Goal: Task Accomplishment & Management: Manage account settings

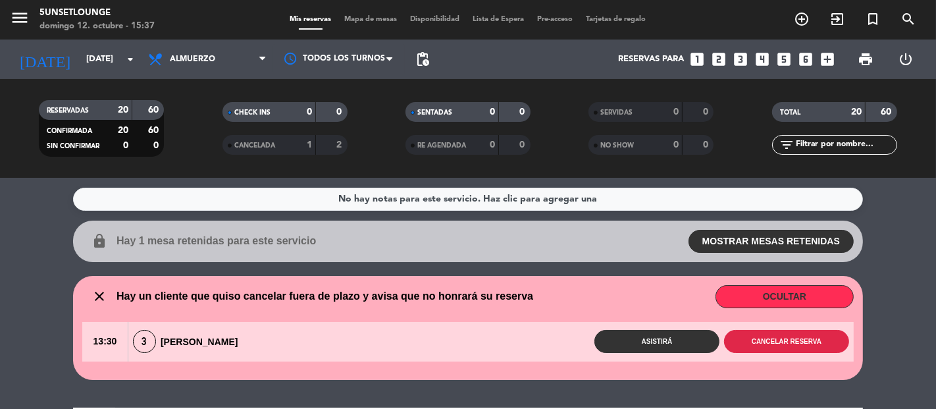
click at [798, 340] on button "Cancelar reserva" at bounding box center [786, 341] width 125 height 23
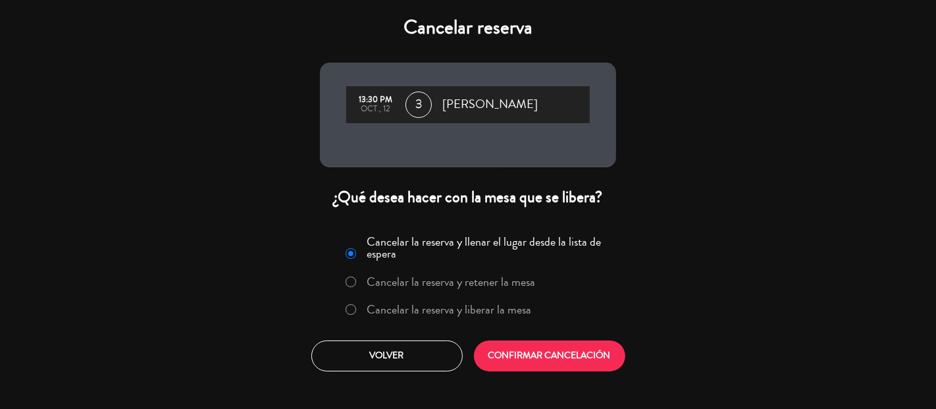
click at [505, 284] on label "Cancelar la reserva y retener la mesa" at bounding box center [451, 282] width 168 height 12
click at [538, 359] on button "CONFIRMAR CANCELACIÓN" at bounding box center [549, 355] width 151 height 31
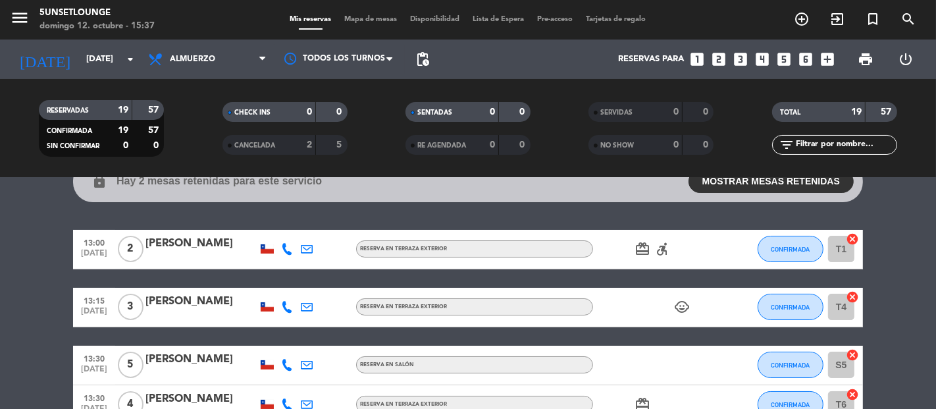
scroll to position [61, 0]
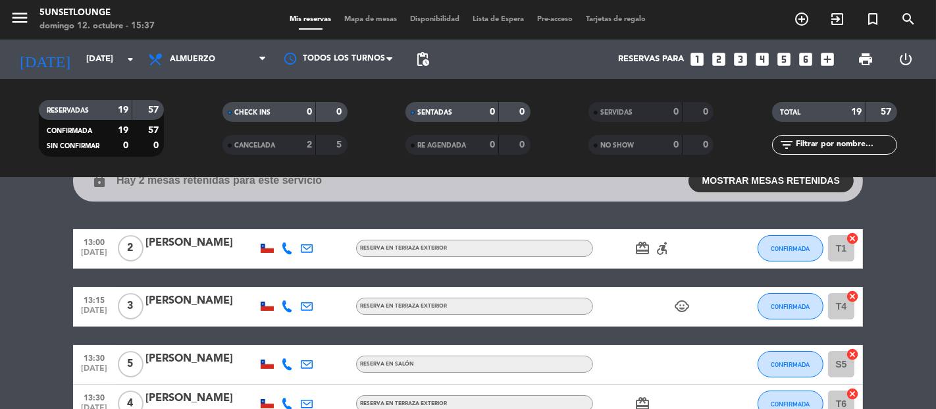
click at [782, 247] on span "CONFIRMADA" at bounding box center [790, 248] width 39 height 7
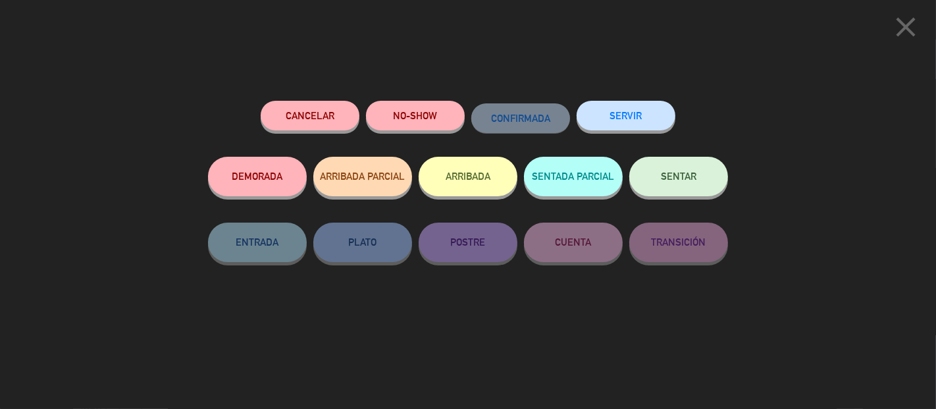
click at [325, 120] on button "Cancelar" at bounding box center [310, 116] width 99 height 30
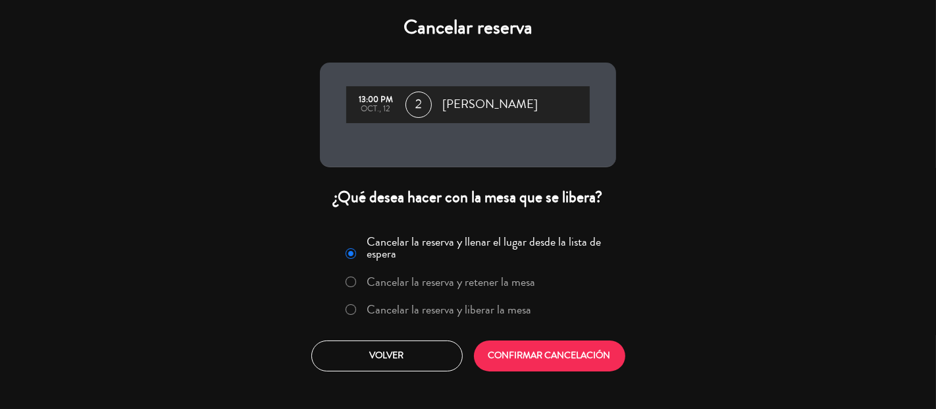
click at [419, 351] on button "Volver" at bounding box center [386, 355] width 151 height 31
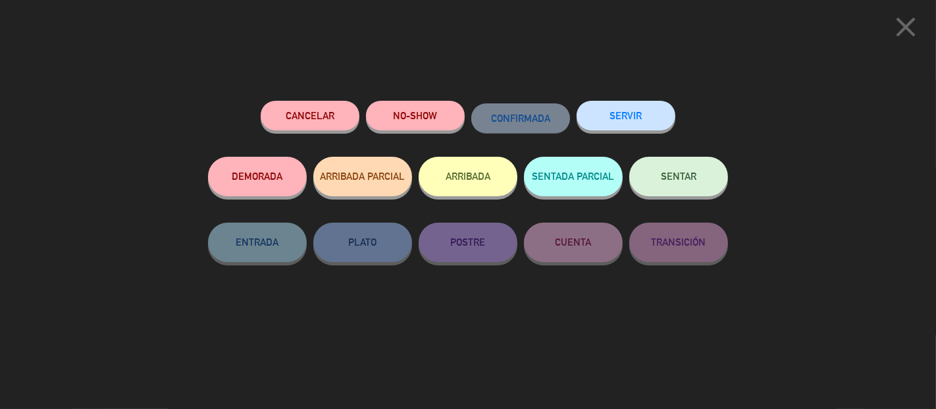
click at [440, 122] on button "NO-SHOW" at bounding box center [415, 116] width 99 height 30
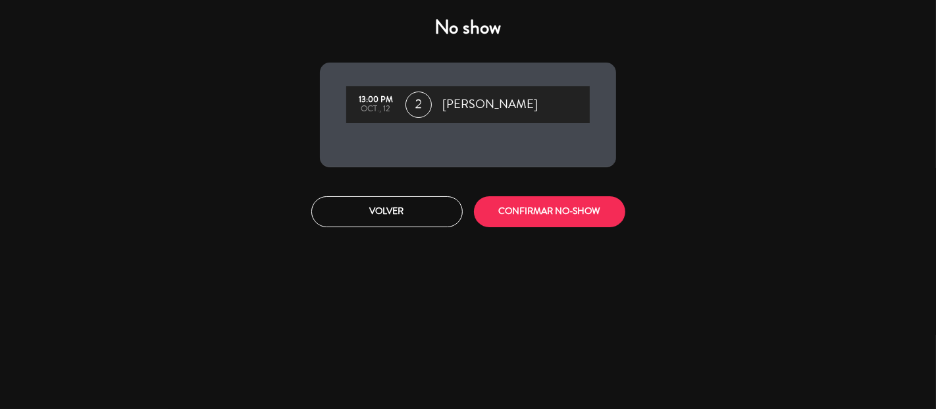
click at [585, 215] on button "CONFIRMAR NO-SHOW" at bounding box center [549, 211] width 151 height 31
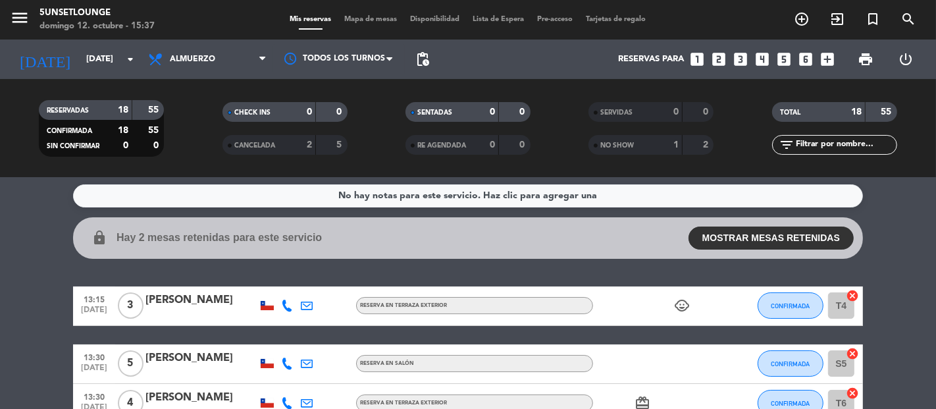
scroll to position [1, 0]
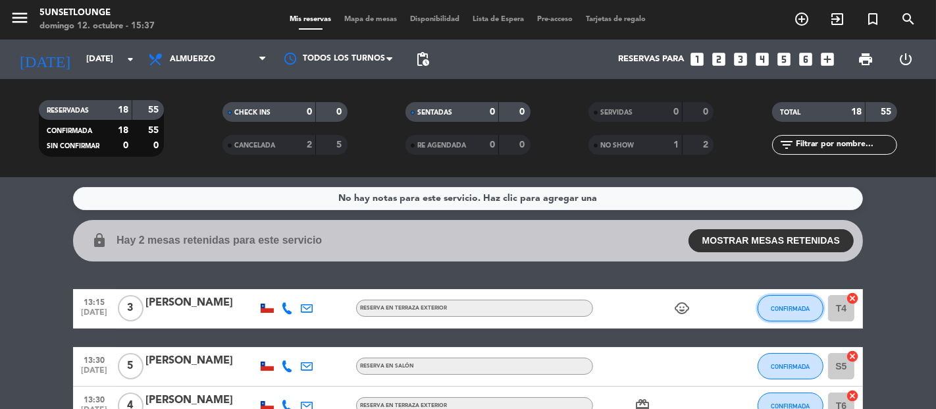
click at [809, 309] on span "CONFIRMADA" at bounding box center [790, 308] width 39 height 7
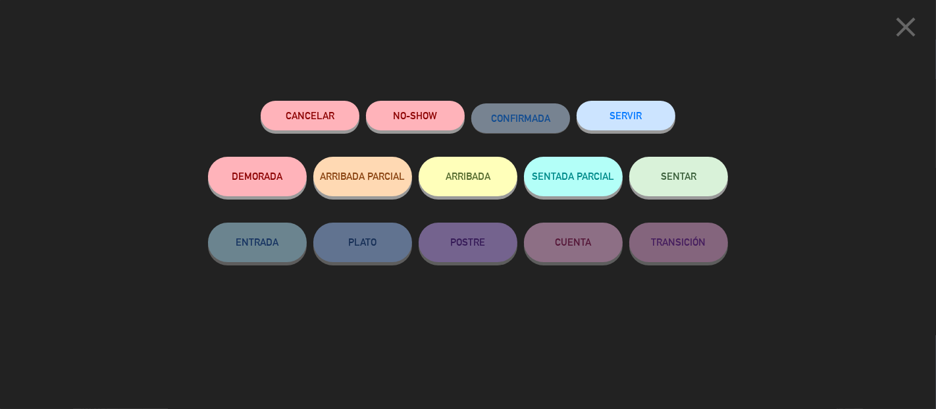
click at [377, 121] on button "NO-SHOW" at bounding box center [415, 116] width 99 height 30
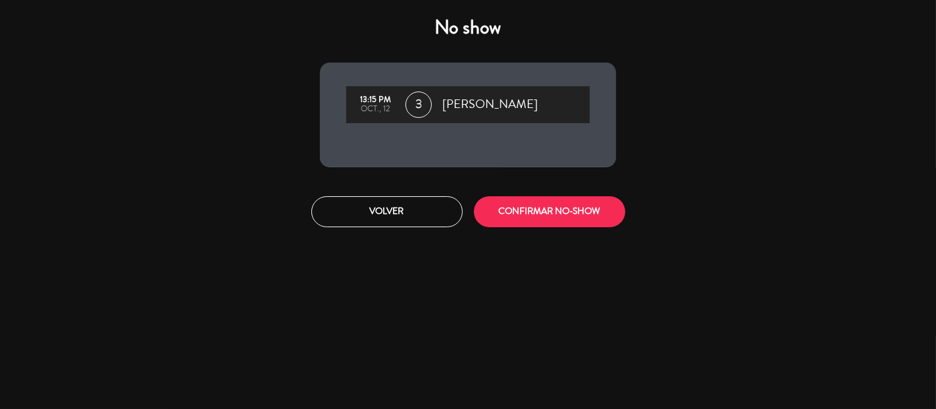
click at [590, 212] on button "CONFIRMAR NO-SHOW" at bounding box center [549, 211] width 151 height 31
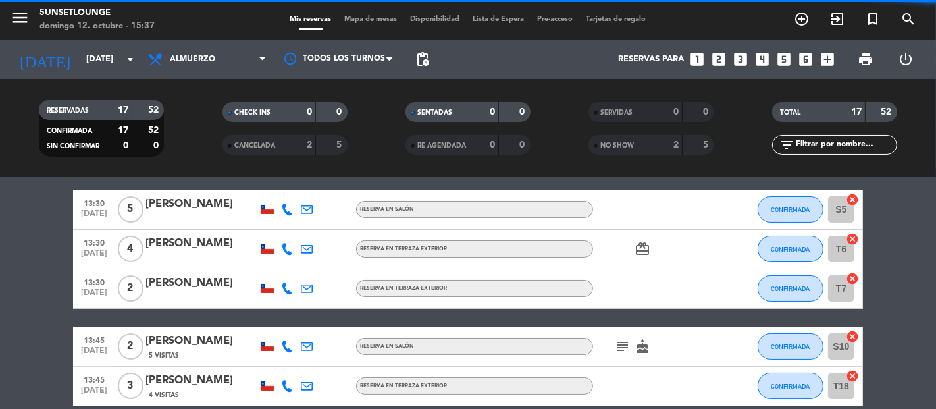
scroll to position [102, 0]
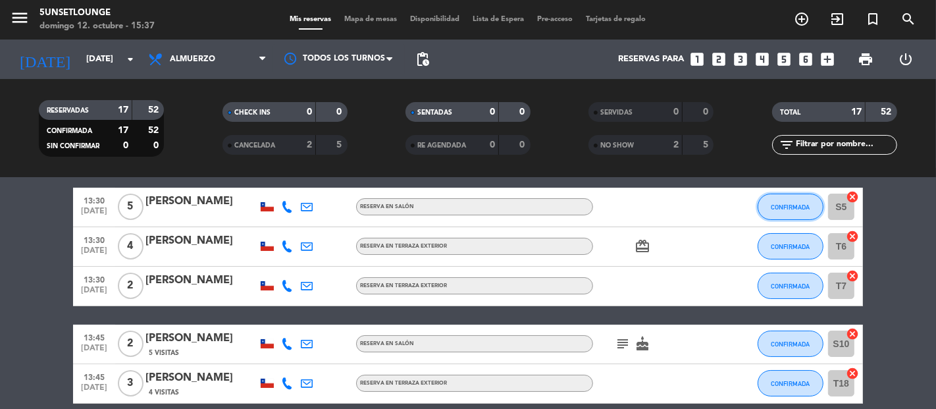
click at [793, 209] on span "CONFIRMADA" at bounding box center [790, 206] width 39 height 7
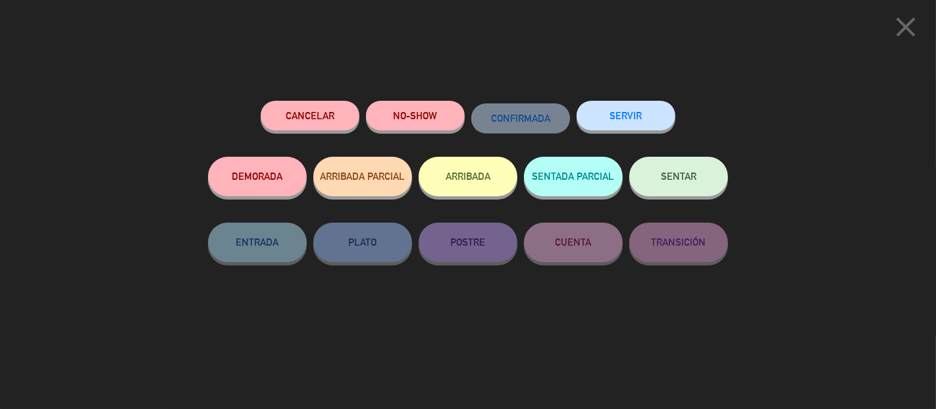
click at [628, 124] on button "SERVIR" at bounding box center [625, 116] width 99 height 30
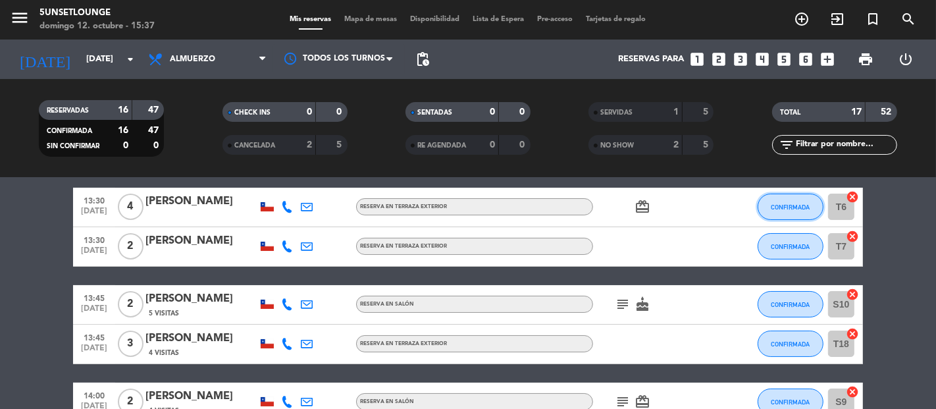
click at [786, 218] on button "CONFIRMADA" at bounding box center [790, 206] width 66 height 26
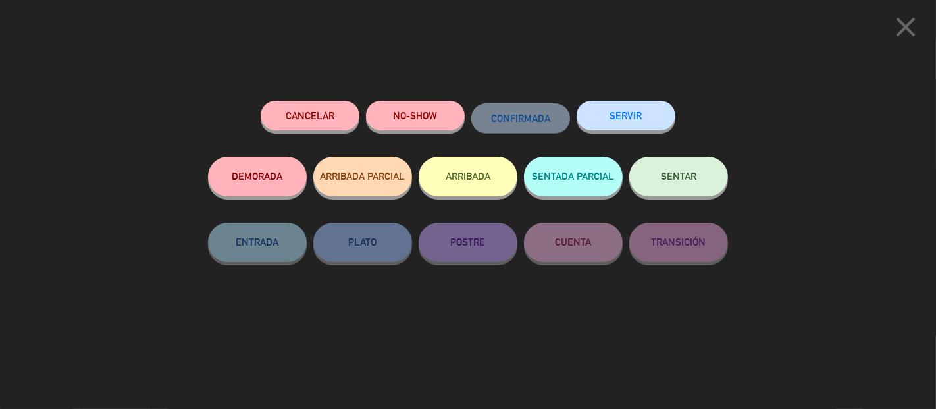
click at [908, 42] on icon "close" at bounding box center [905, 27] width 33 height 33
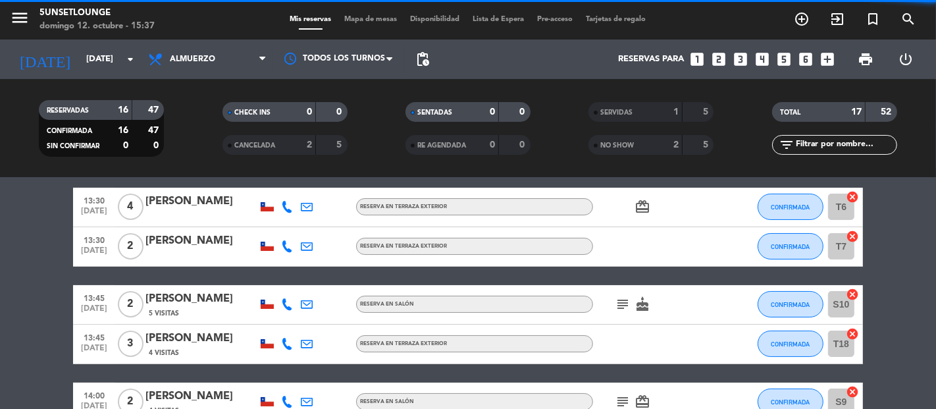
click at [782, 205] on span "CONFIRMADA" at bounding box center [790, 206] width 39 height 7
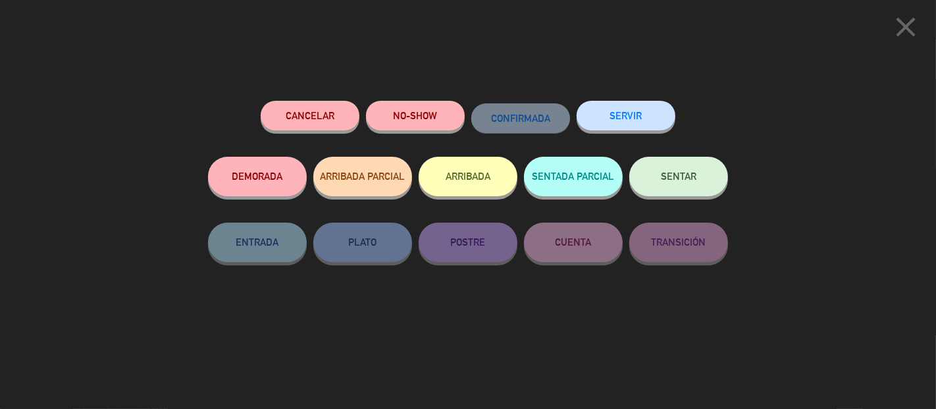
click at [645, 116] on button "SERVIR" at bounding box center [625, 116] width 99 height 30
click at [899, 34] on icon "close" at bounding box center [905, 27] width 33 height 33
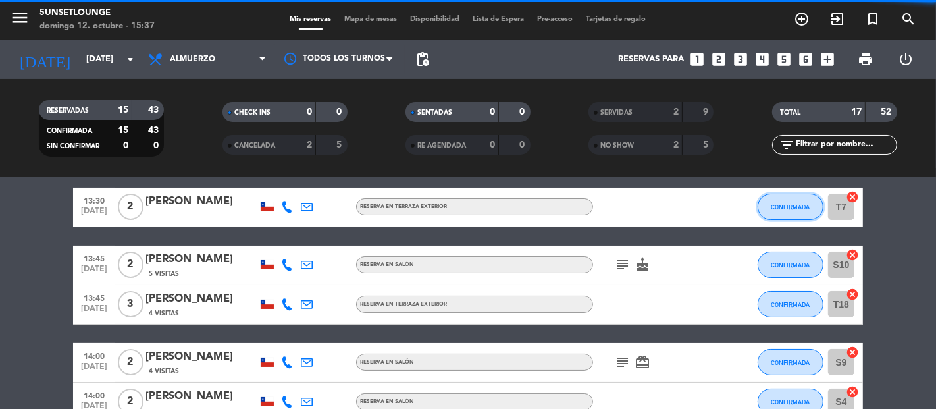
click at [794, 205] on span "CONFIRMADA" at bounding box center [790, 206] width 39 height 7
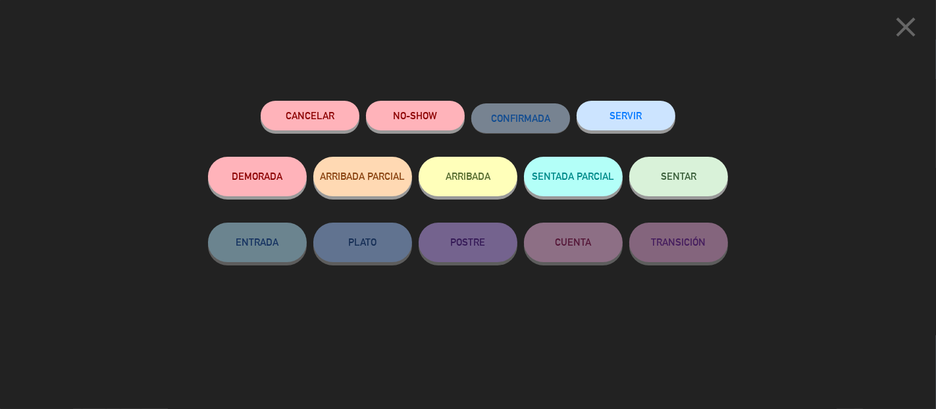
click at [645, 118] on button "SERVIR" at bounding box center [625, 116] width 99 height 30
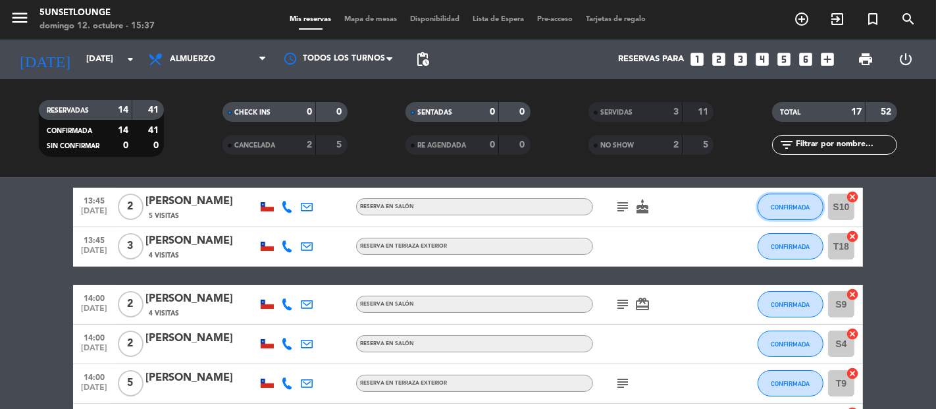
click at [801, 209] on span "CONFIRMADA" at bounding box center [790, 206] width 39 height 7
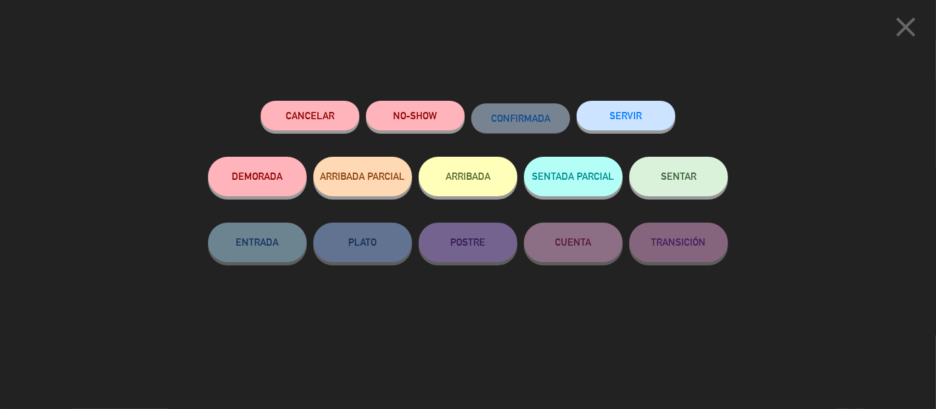
click at [899, 30] on icon "close" at bounding box center [905, 27] width 33 height 33
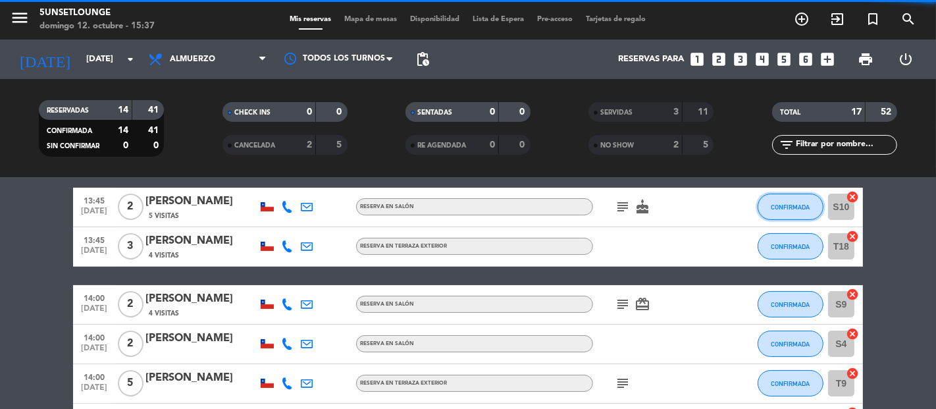
click at [776, 210] on button "CONFIRMADA" at bounding box center [790, 206] width 66 height 26
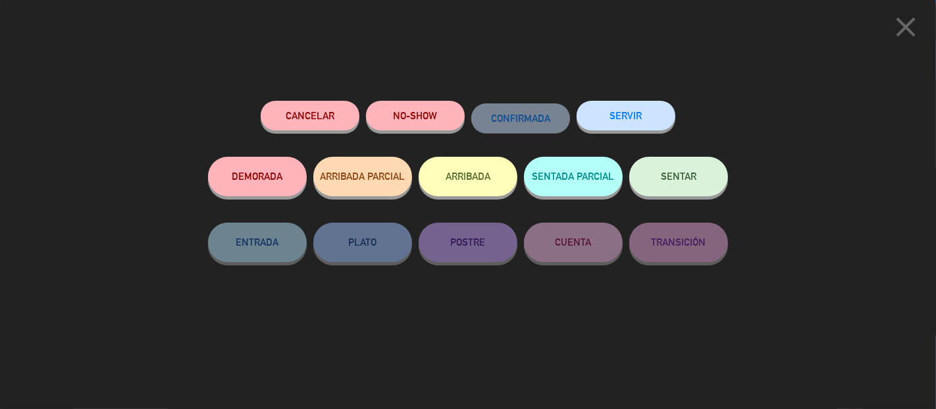
click at [639, 113] on button "SERVIR" at bounding box center [625, 116] width 99 height 30
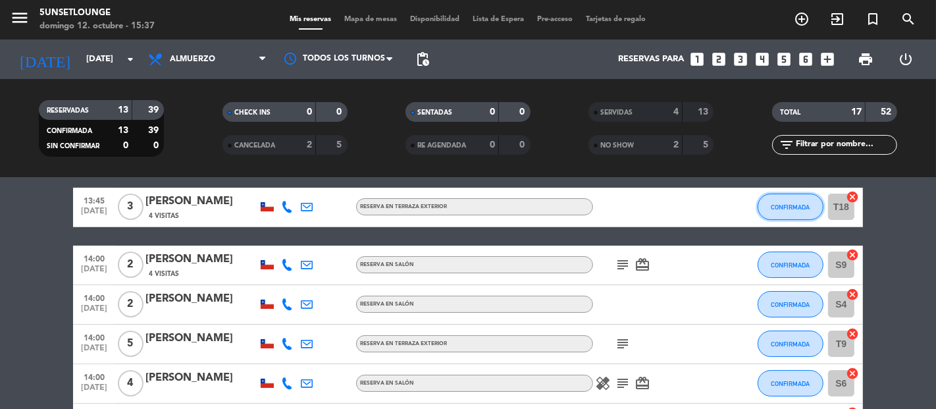
click at [792, 205] on span "CONFIRMADA" at bounding box center [790, 206] width 39 height 7
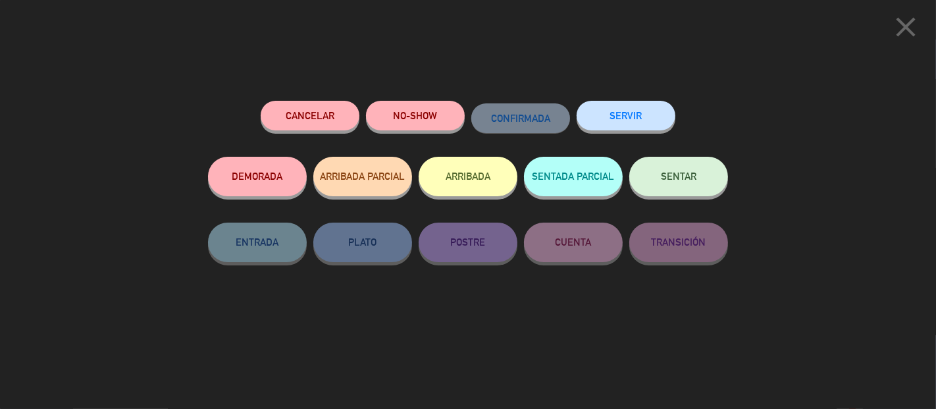
click at [634, 117] on button "SERVIR" at bounding box center [625, 116] width 99 height 30
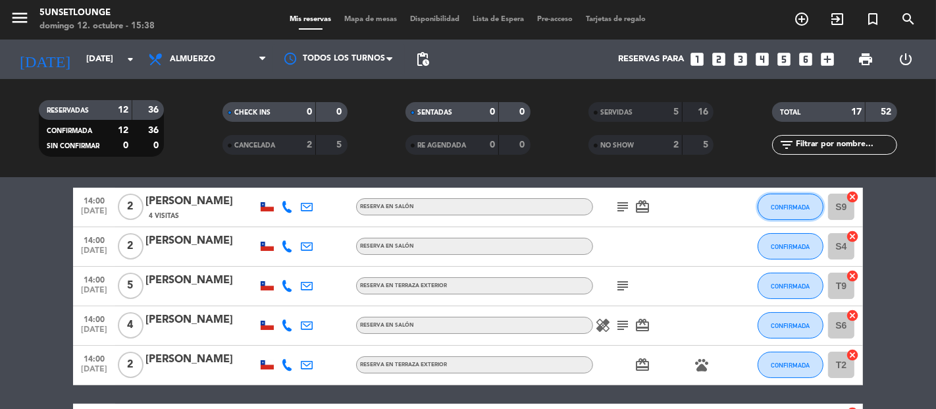
click at [793, 216] on button "CONFIRMADA" at bounding box center [790, 206] width 66 height 26
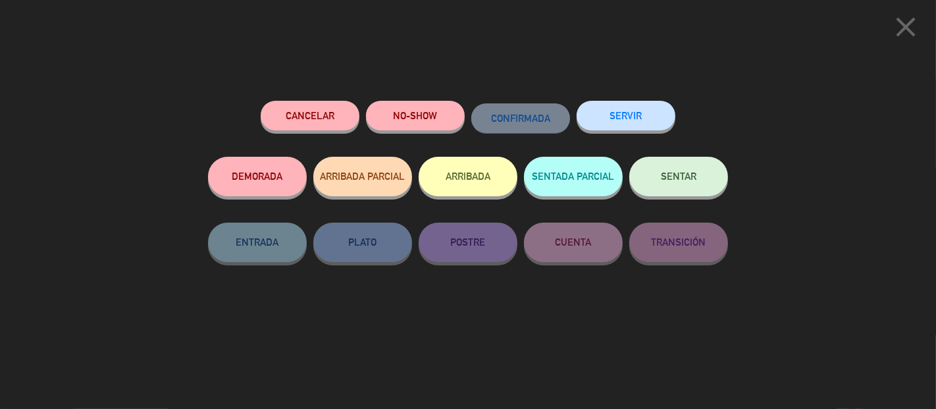
click at [632, 121] on button "SERVIR" at bounding box center [625, 116] width 99 height 30
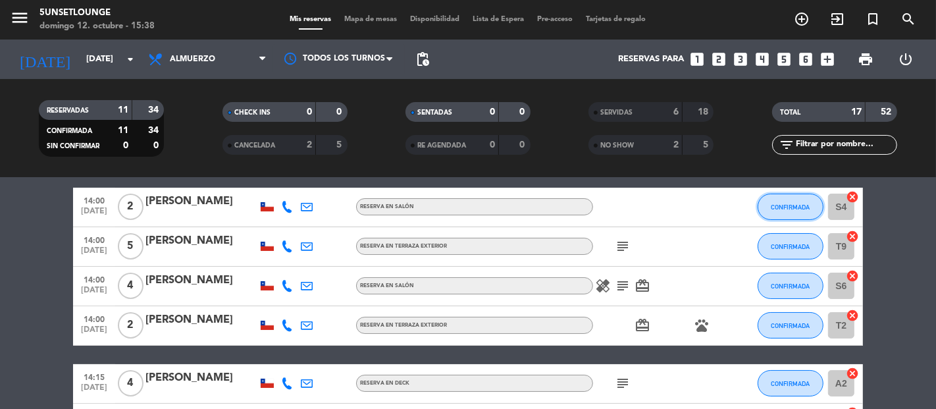
click at [788, 217] on button "CONFIRMADA" at bounding box center [790, 206] width 66 height 26
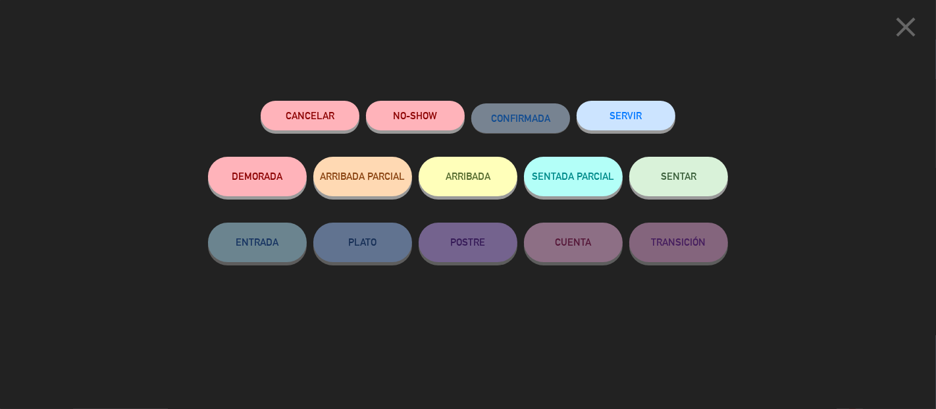
click at [850, 106] on div "close Cancelar NO-SHOW CONFIRMADA SERVIR DEMORADA ARRIBADA PARCIAL ARRIBADA SEN…" at bounding box center [468, 204] width 936 height 409
click at [911, 41] on icon "close" at bounding box center [905, 27] width 33 height 33
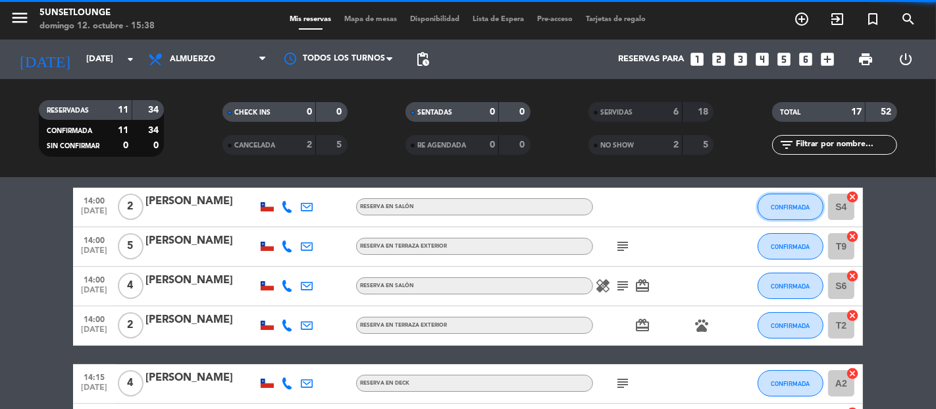
click at [793, 203] on span "CONFIRMADA" at bounding box center [790, 206] width 39 height 7
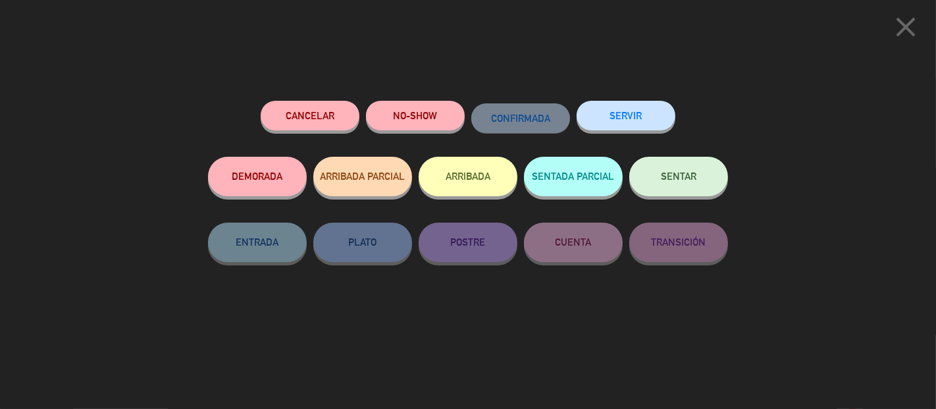
click at [899, 28] on icon "close" at bounding box center [905, 27] width 33 height 33
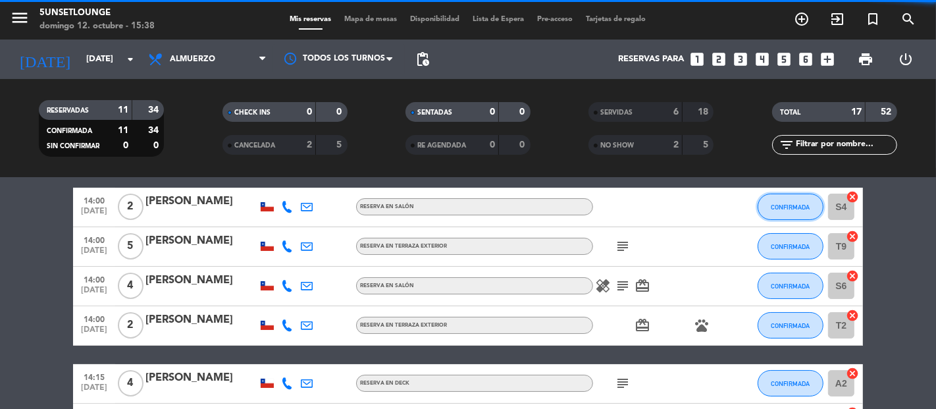
click at [792, 209] on span "CONFIRMADA" at bounding box center [790, 206] width 39 height 7
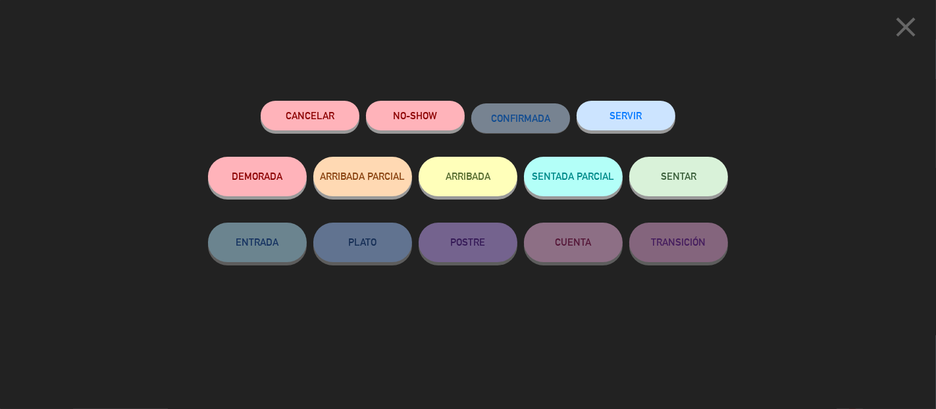
click at [632, 116] on button "SERVIR" at bounding box center [625, 116] width 99 height 30
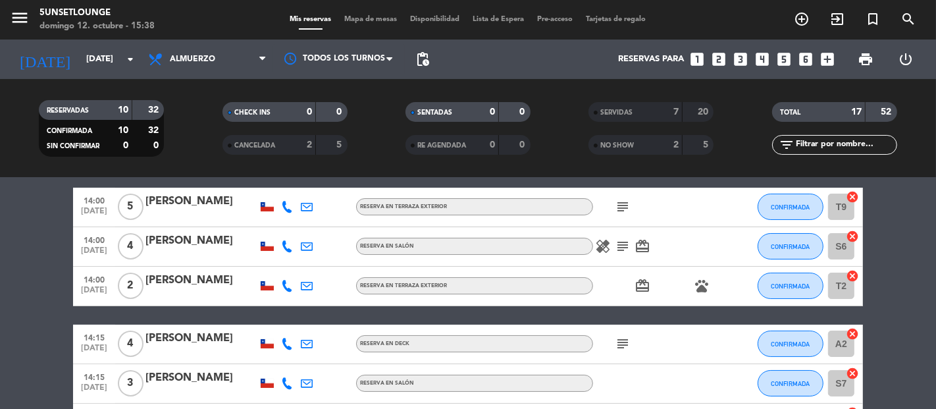
click at [797, 205] on span "CONFIRMADA" at bounding box center [790, 206] width 39 height 7
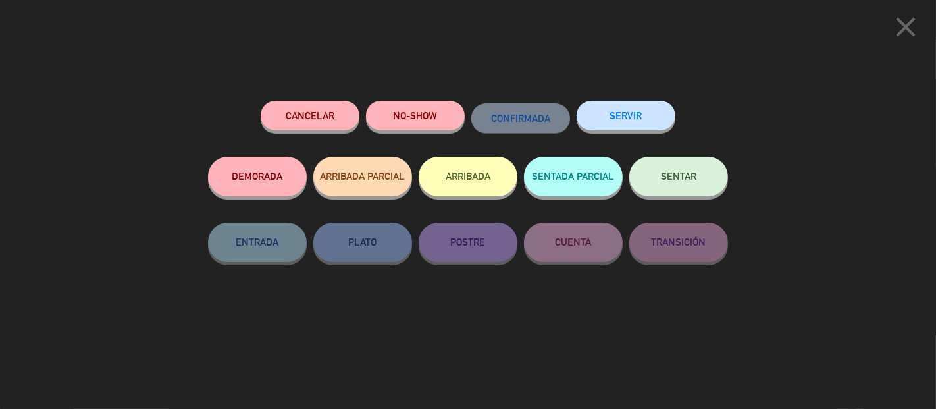
click at [416, 130] on button "NO-SHOW" at bounding box center [415, 116] width 99 height 30
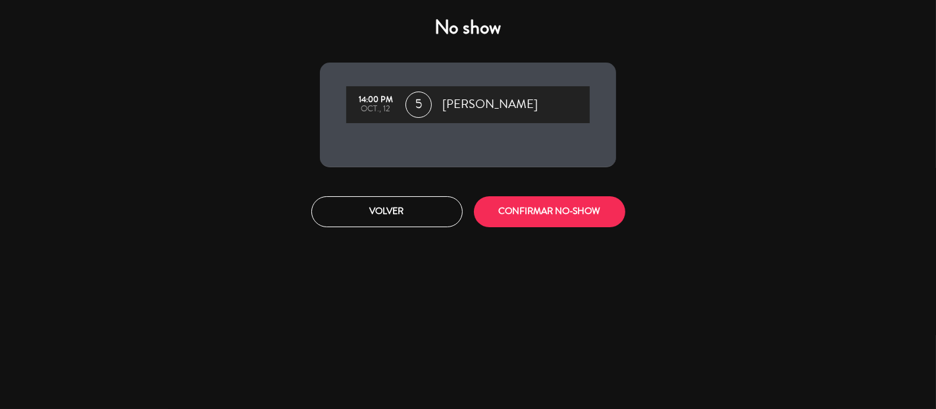
click at [584, 214] on button "CONFIRMAR NO-SHOW" at bounding box center [549, 211] width 151 height 31
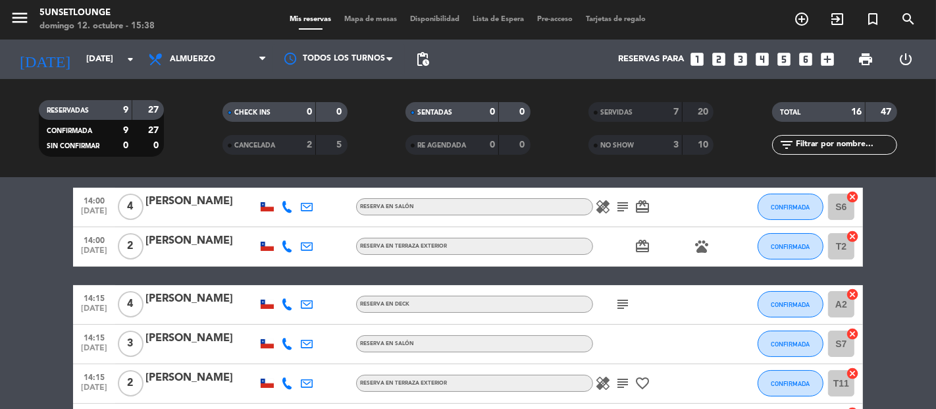
click at [793, 205] on span "CONFIRMADA" at bounding box center [790, 206] width 39 height 7
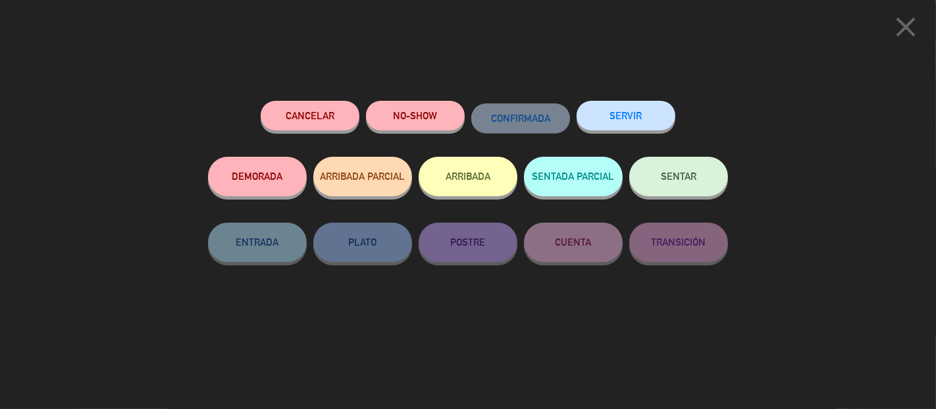
click at [632, 124] on button "SERVIR" at bounding box center [625, 116] width 99 height 30
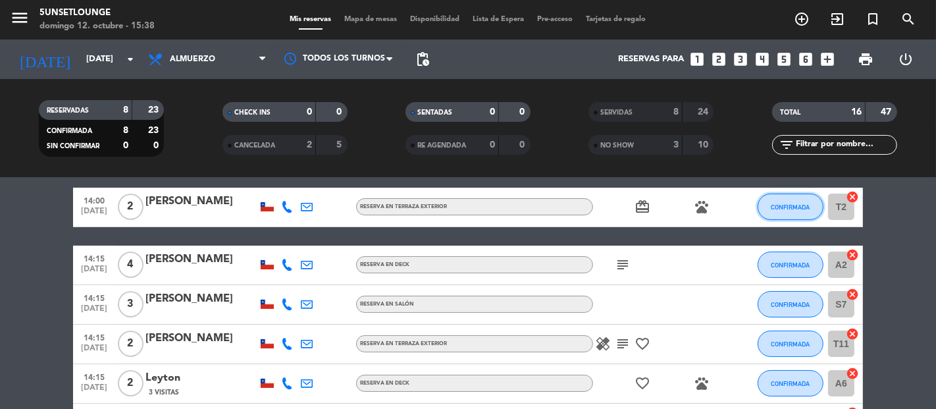
click at [771, 207] on span "CONFIRMADA" at bounding box center [790, 206] width 39 height 7
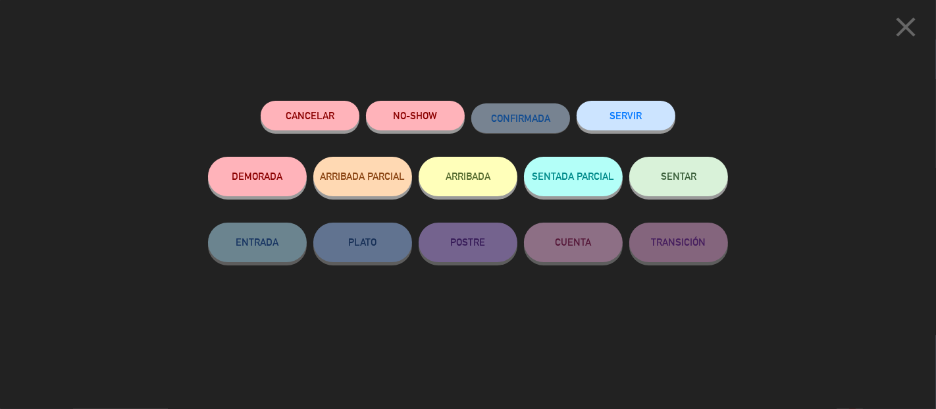
click at [661, 113] on button "SERVIR" at bounding box center [625, 116] width 99 height 30
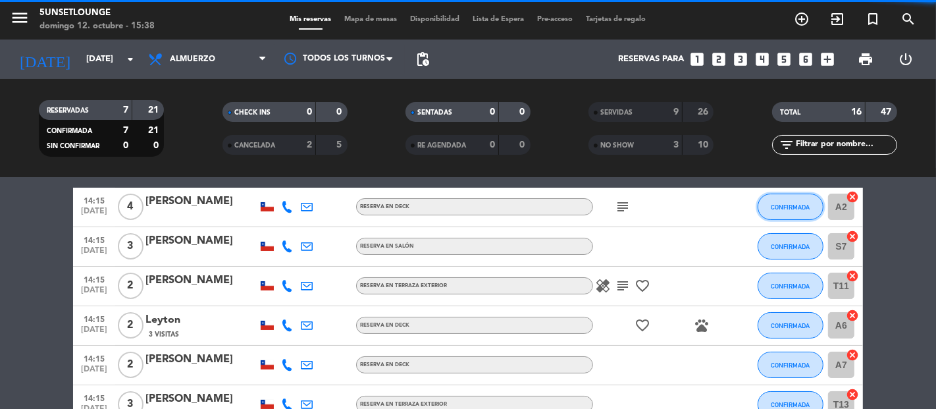
click at [788, 216] on button "CONFIRMADA" at bounding box center [790, 206] width 66 height 26
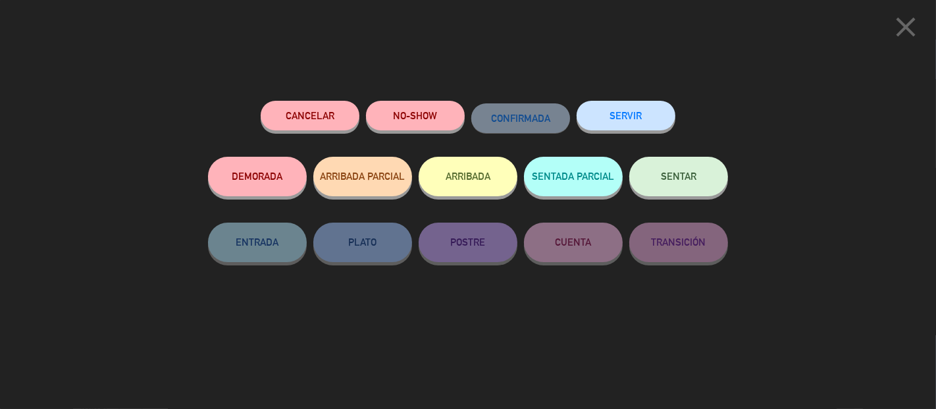
click at [661, 128] on button "SERVIR" at bounding box center [625, 116] width 99 height 30
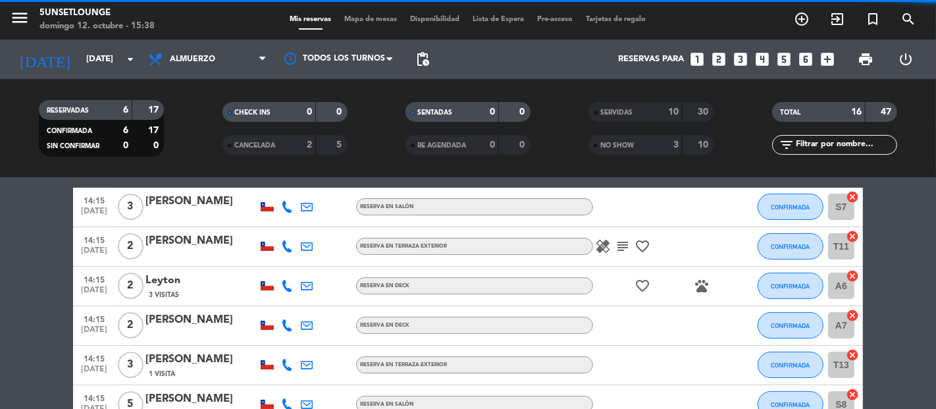
click at [782, 213] on button "CONFIRMADA" at bounding box center [790, 206] width 66 height 26
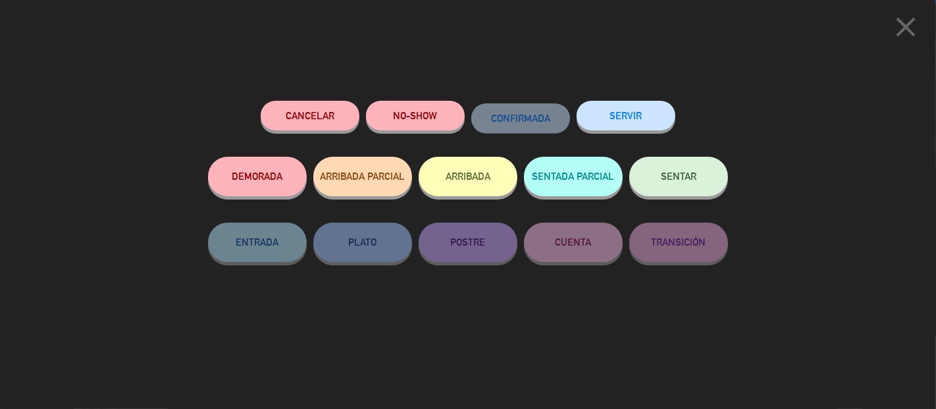
click at [636, 122] on button "SERVIR" at bounding box center [625, 116] width 99 height 30
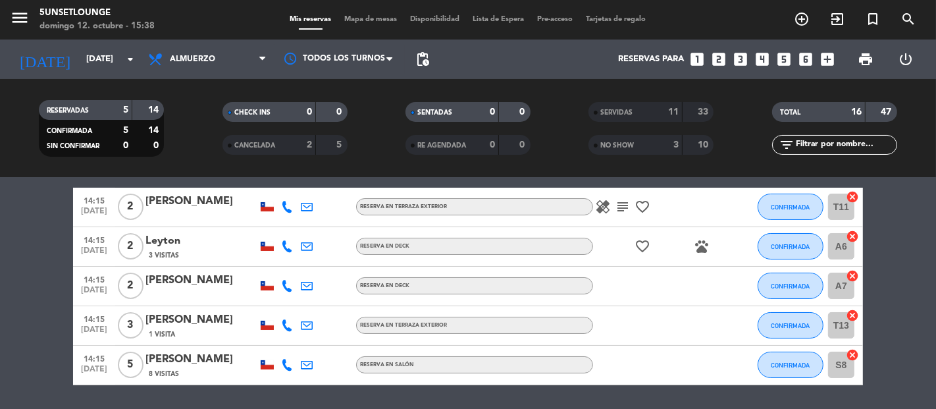
click at [803, 212] on button "CONFIRMADA" at bounding box center [790, 206] width 66 height 26
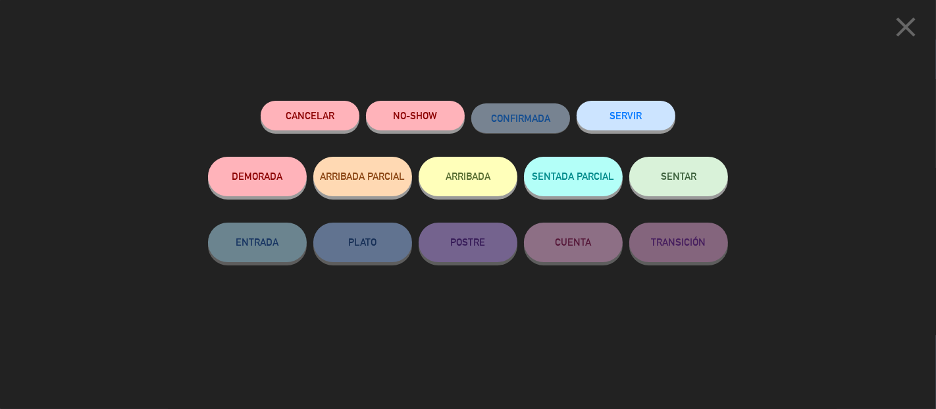
click at [647, 116] on button "SERVIR" at bounding box center [625, 116] width 99 height 30
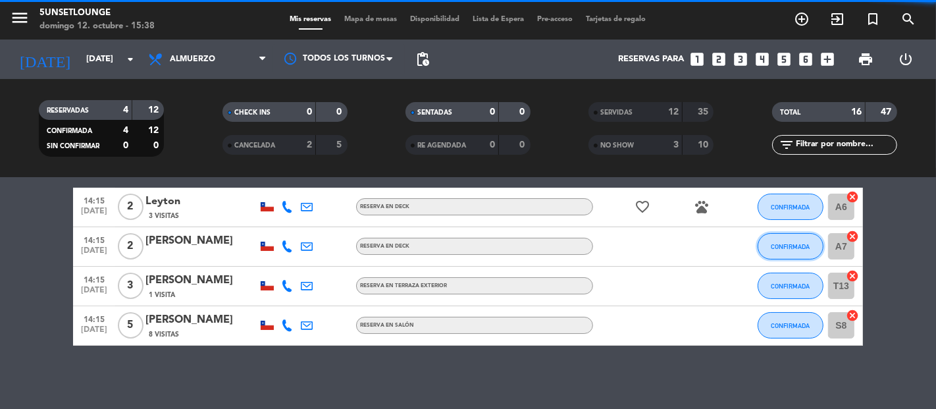
click at [782, 248] on span "CONFIRMADA" at bounding box center [790, 246] width 39 height 7
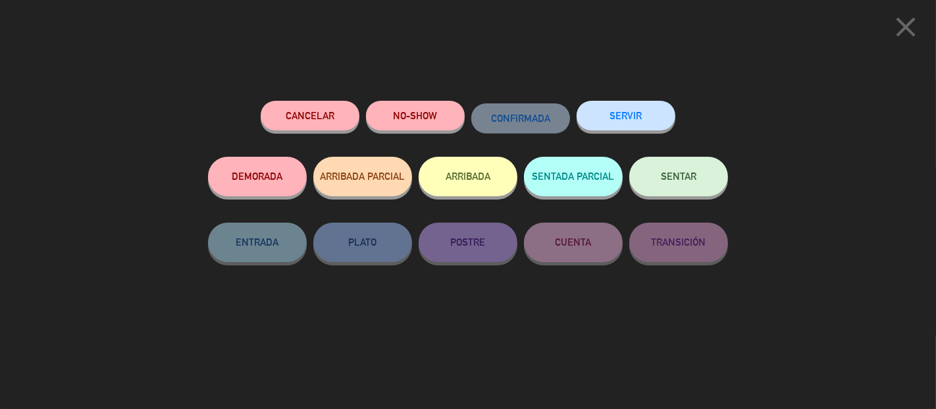
click at [826, 110] on div "close Cancelar NO-SHOW CONFIRMADA SERVIR DEMORADA ARRIBADA PARCIAL ARRIBADA SEN…" at bounding box center [468, 204] width 936 height 409
click at [899, 31] on icon "close" at bounding box center [905, 27] width 33 height 33
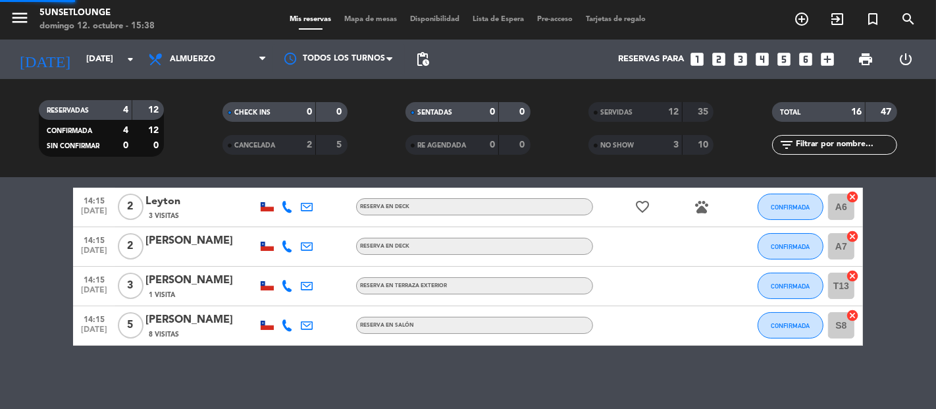
click at [782, 205] on span "CONFIRMADA" at bounding box center [790, 206] width 39 height 7
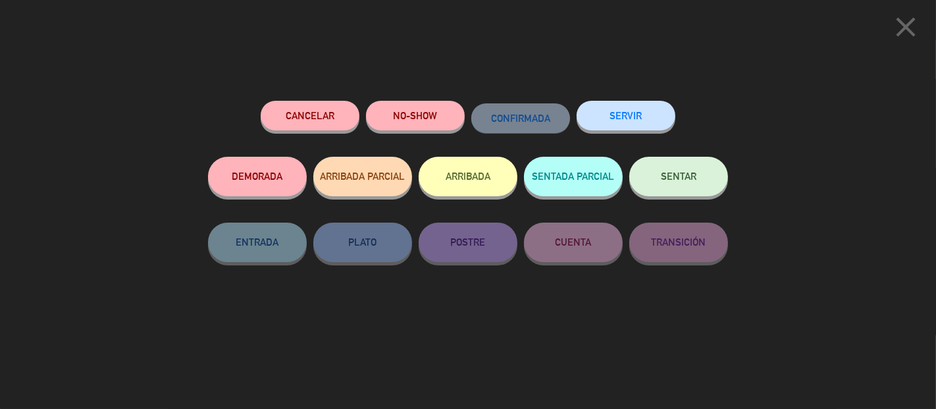
click at [638, 122] on button "SERVIR" at bounding box center [625, 116] width 99 height 30
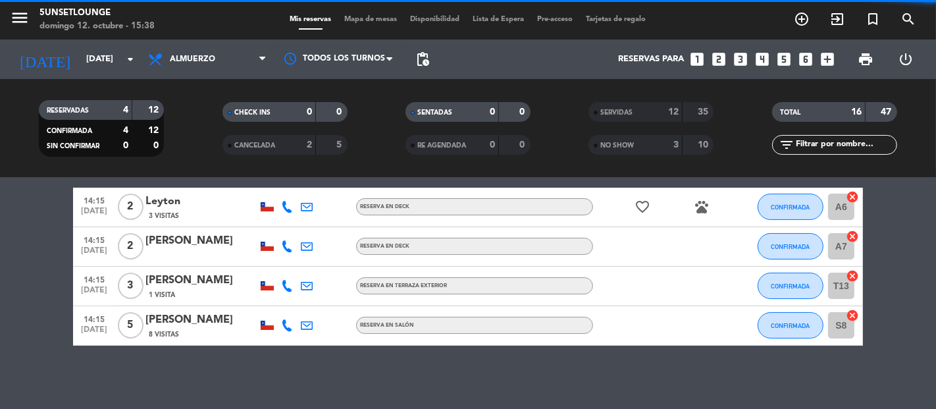
click at [791, 205] on div "No hay notas para este servicio. Haz clic para agregar una lock Hay 2 mesas ret…" at bounding box center [468, 293] width 936 height 231
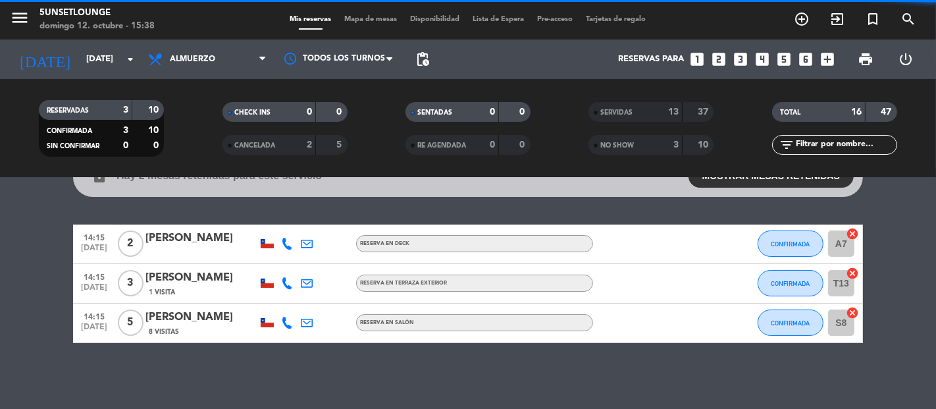
scroll to position [64, 0]
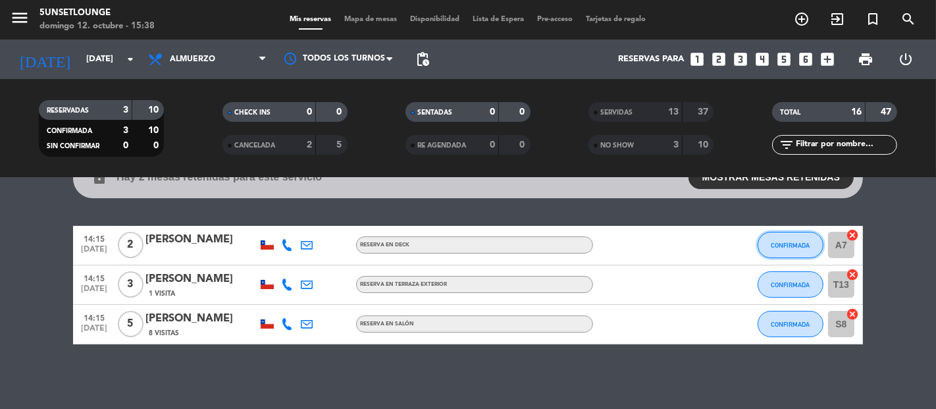
click at [782, 247] on span "CONFIRMADA" at bounding box center [790, 244] width 39 height 7
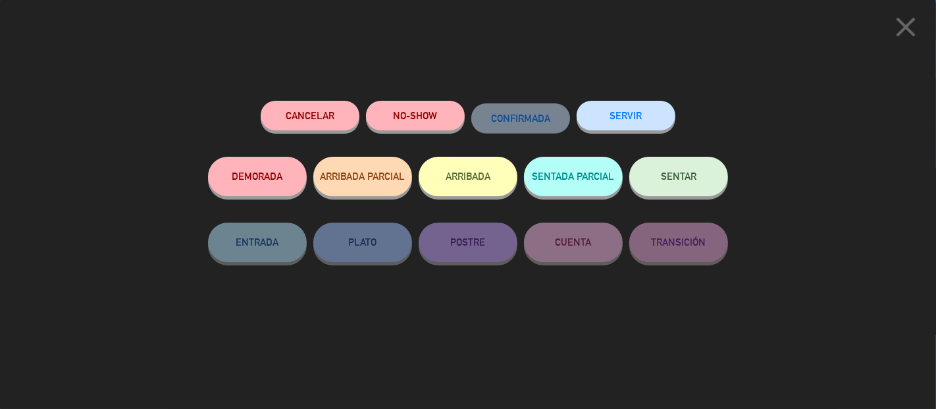
click at [645, 118] on button "SERVIR" at bounding box center [625, 116] width 99 height 30
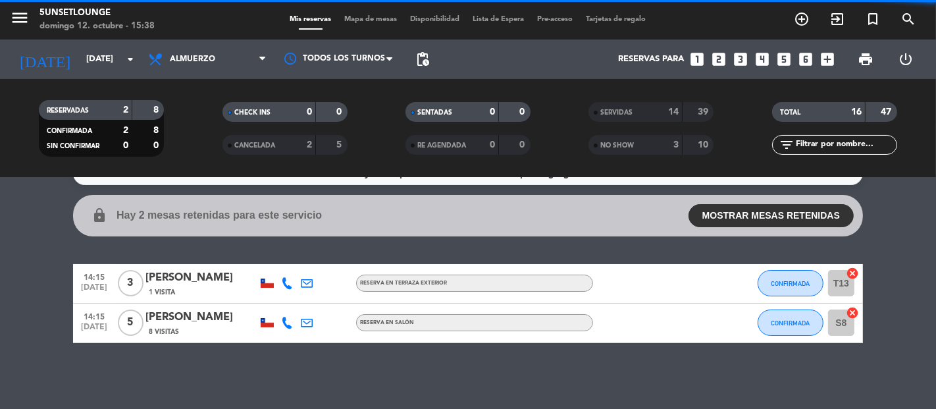
scroll to position [24, 0]
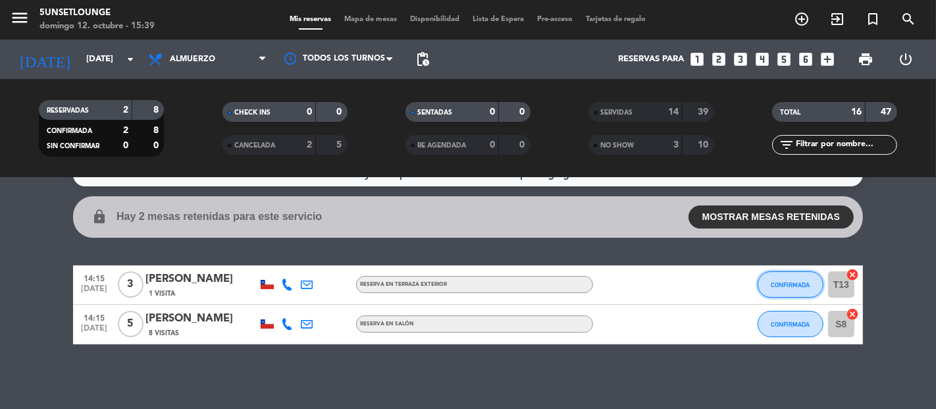
click at [806, 281] on span "CONFIRMADA" at bounding box center [790, 284] width 39 height 7
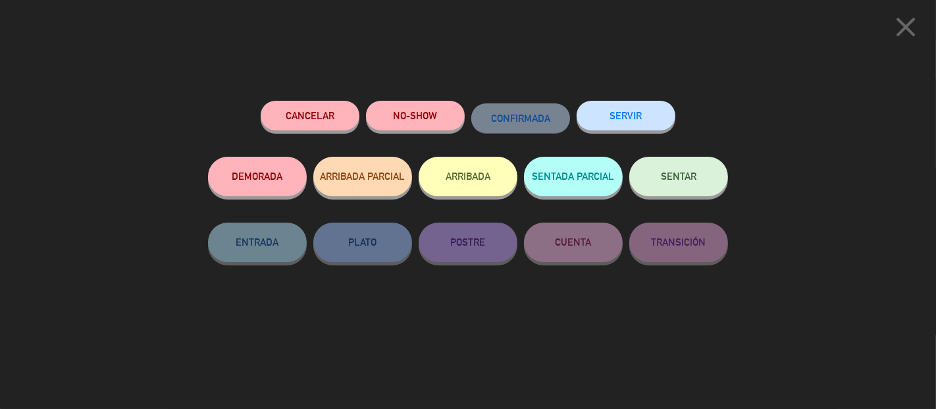
click at [628, 114] on button "SERVIR" at bounding box center [625, 116] width 99 height 30
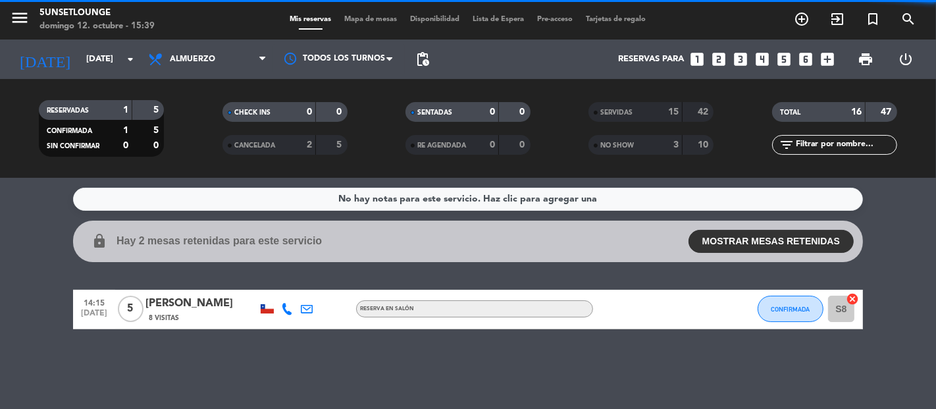
scroll to position [0, 0]
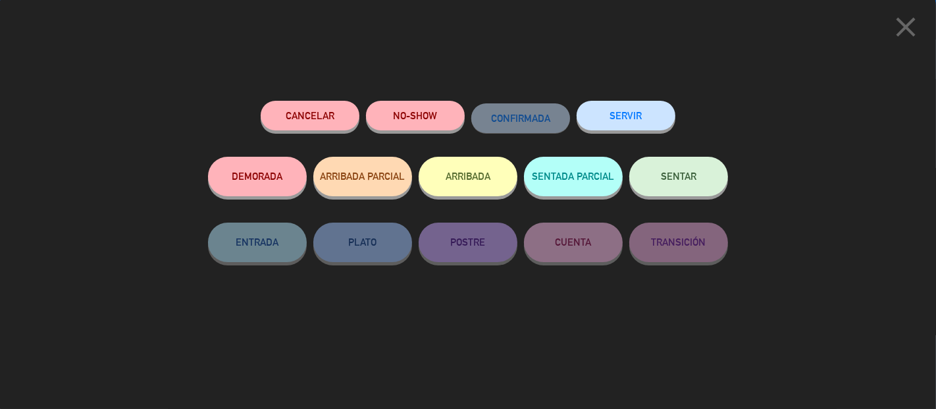
click at [638, 121] on button "SERVIR" at bounding box center [625, 116] width 99 height 30
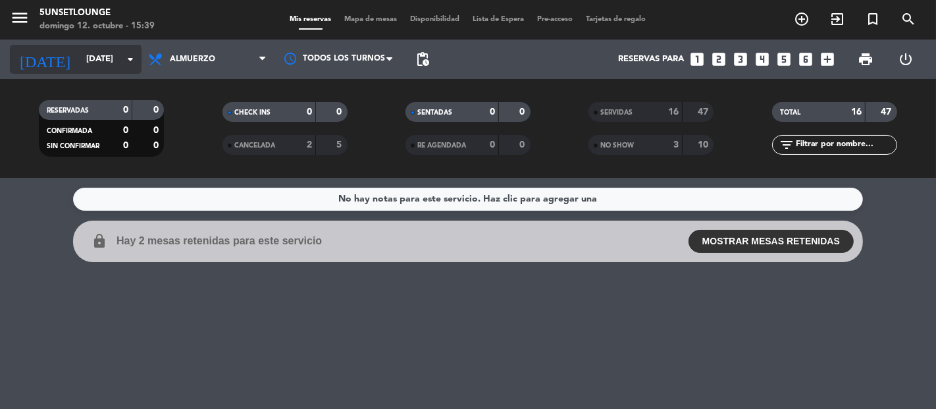
click at [113, 62] on input "[DATE]" at bounding box center [137, 59] width 114 height 24
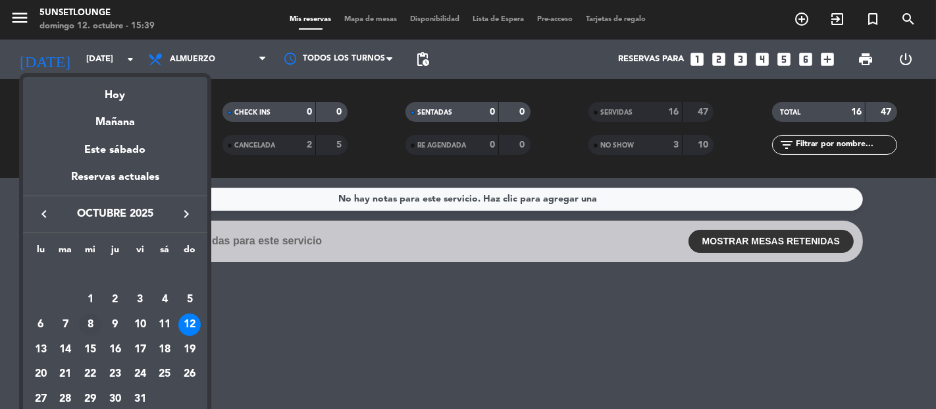
click at [90, 323] on div "8" at bounding box center [90, 324] width 22 height 22
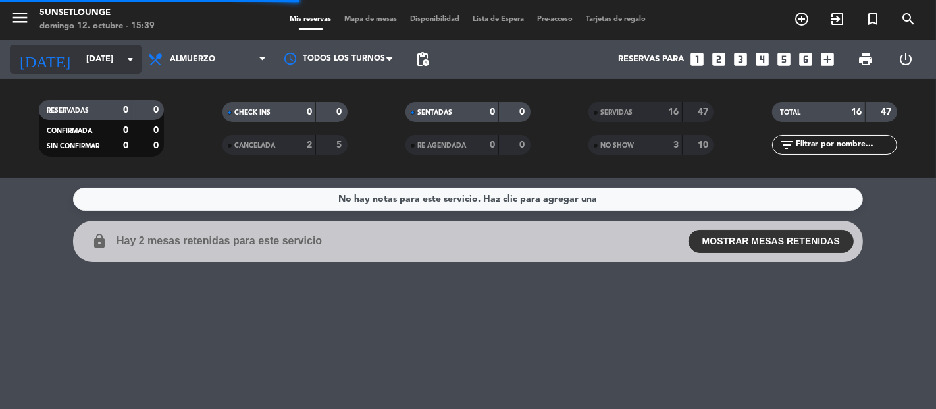
click at [114, 61] on input "[DATE]" at bounding box center [137, 59] width 114 height 24
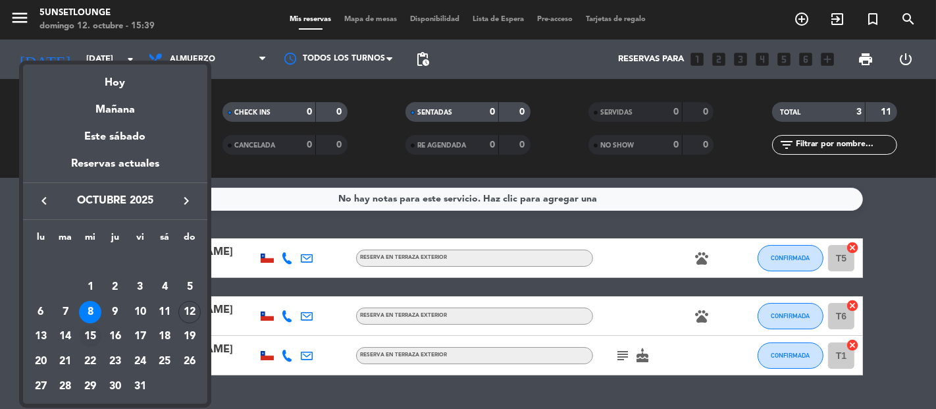
click at [93, 339] on div "15" at bounding box center [90, 336] width 22 height 22
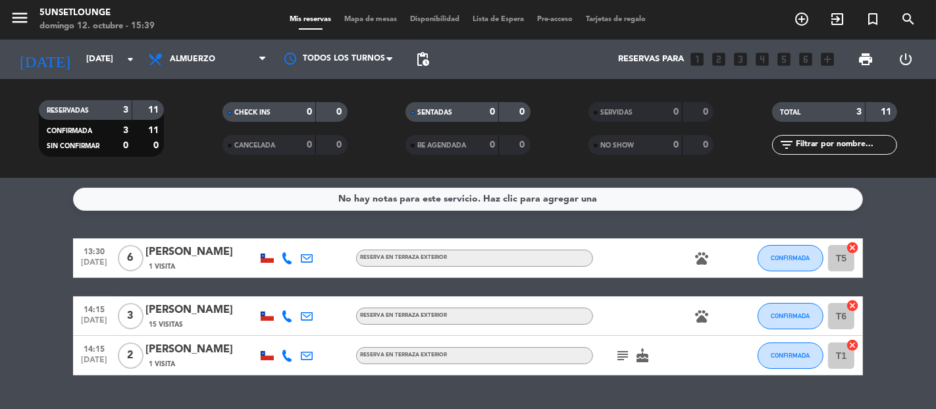
type input "[DATE]"
